Goal: Navigation & Orientation: Find specific page/section

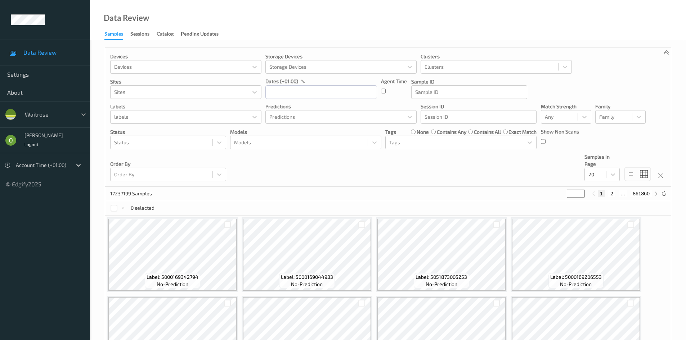
click at [81, 118] on div at bounding box center [83, 114] width 13 height 13
click at [70, 130] on div "✔  waitrose" at bounding box center [56, 132] width 60 height 7
click at [138, 36] on div "Sessions" at bounding box center [139, 34] width 19 height 9
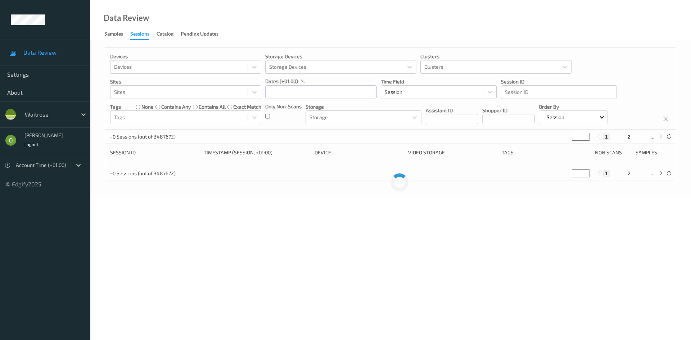
click at [75, 117] on div "waitrose" at bounding box center [49, 115] width 56 height 12
click at [69, 115] on div at bounding box center [49, 114] width 49 height 9
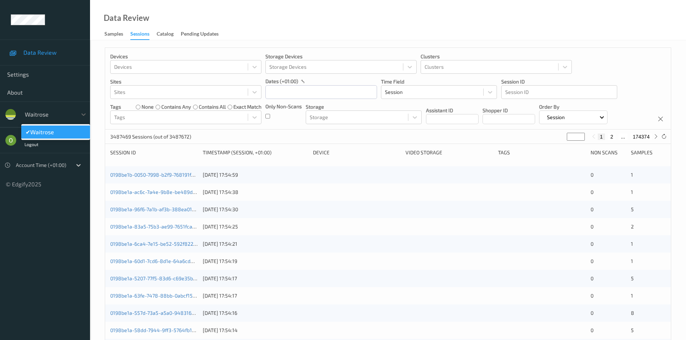
click at [60, 117] on div at bounding box center [49, 114] width 49 height 9
click at [84, 117] on icon at bounding box center [83, 114] width 7 height 7
click at [41, 55] on span "Data Review" at bounding box center [52, 52] width 59 height 7
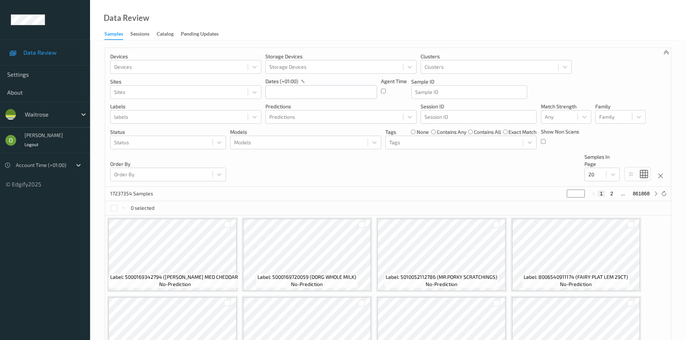
click at [50, 118] on div at bounding box center [49, 114] width 49 height 9
click at [130, 16] on div "Data Review" at bounding box center [126, 17] width 45 height 7
